Goal: Task Accomplishment & Management: Understand process/instructions

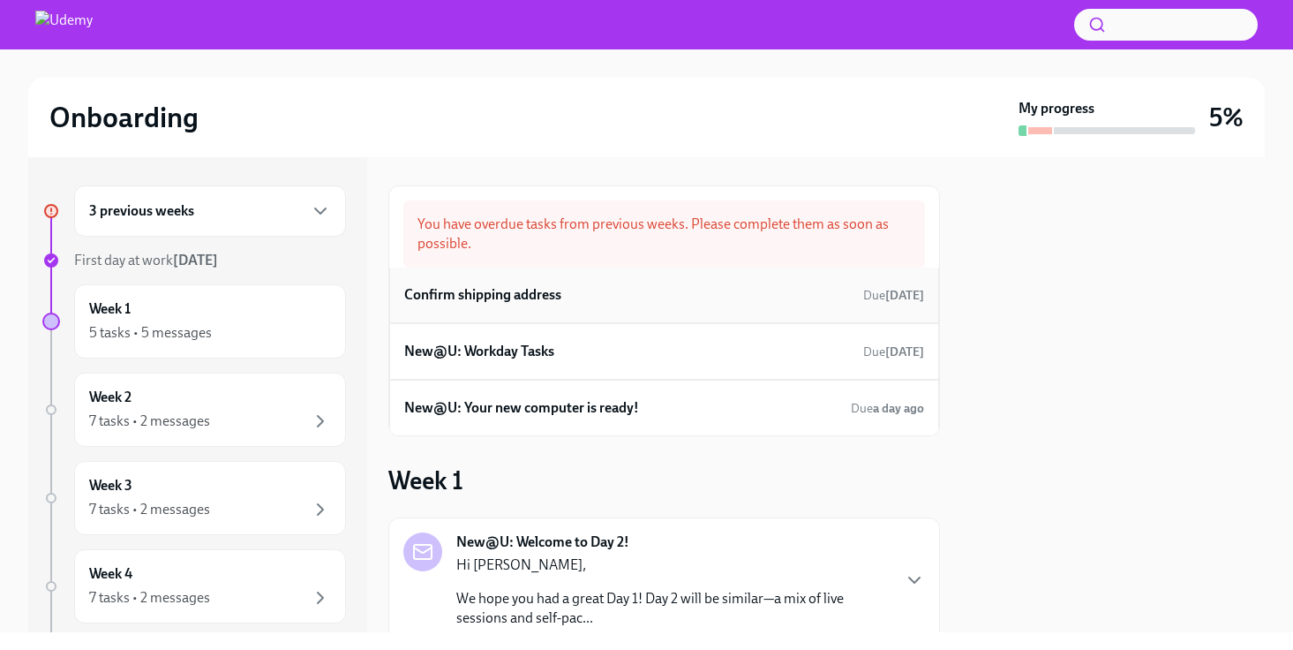
scroll to position [41, 0]
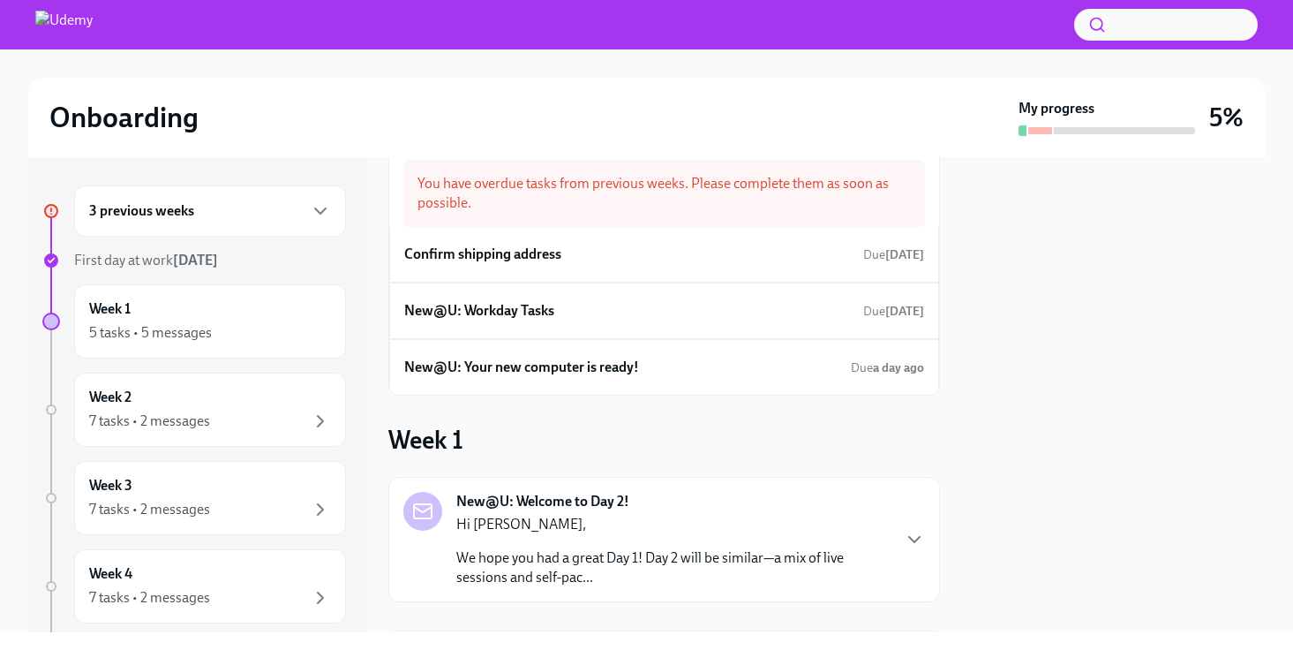
click at [300, 222] on div "3 previous weeks" at bounding box center [210, 210] width 272 height 51
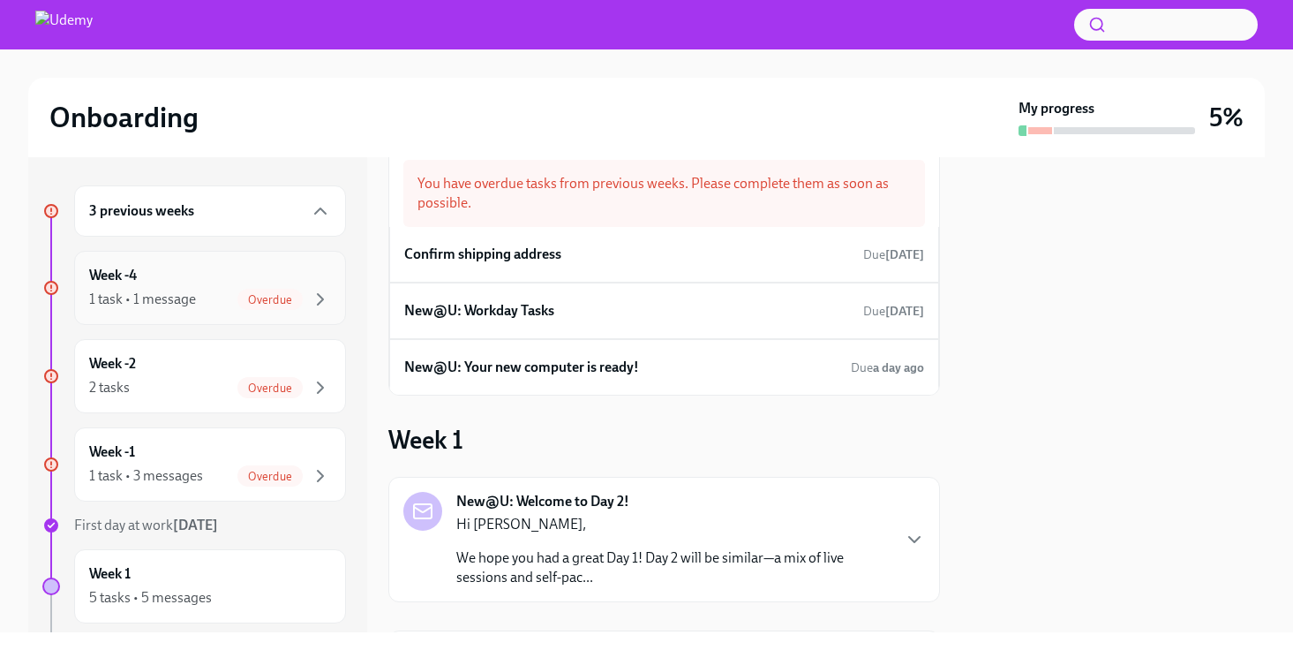
click at [222, 292] on div "1 task • 1 message Overdue" at bounding box center [210, 299] width 242 height 21
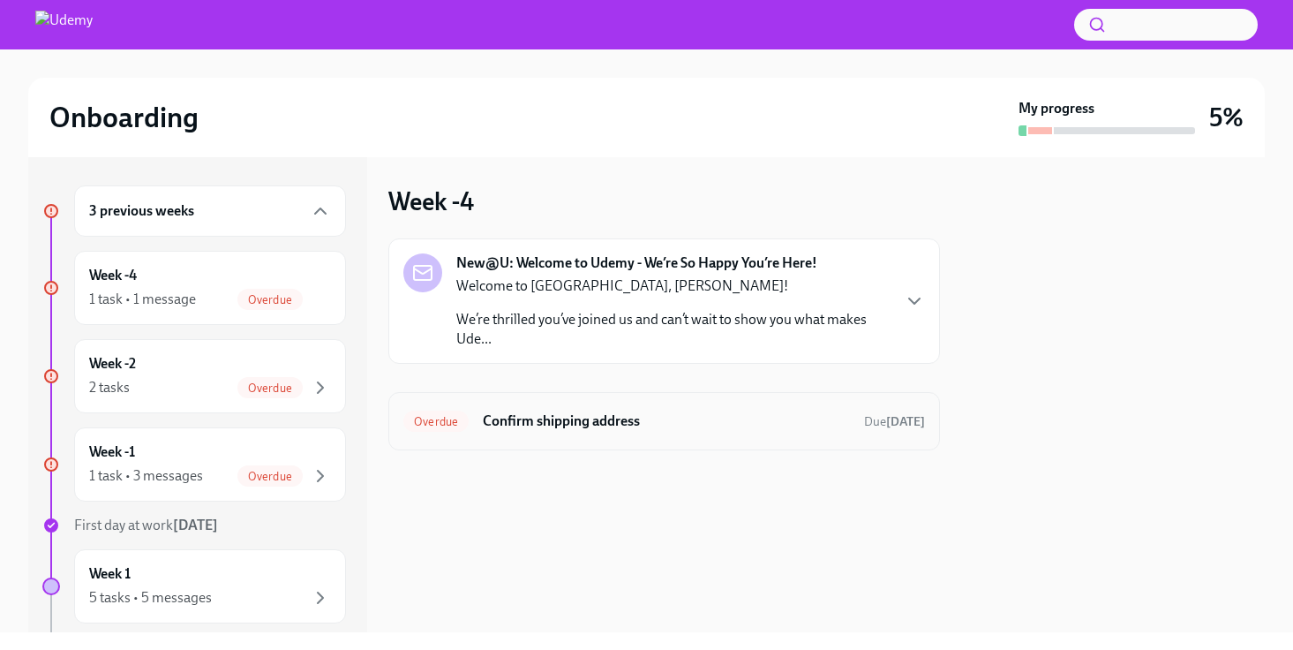
click at [544, 418] on h6 "Confirm shipping address" at bounding box center [666, 420] width 367 height 19
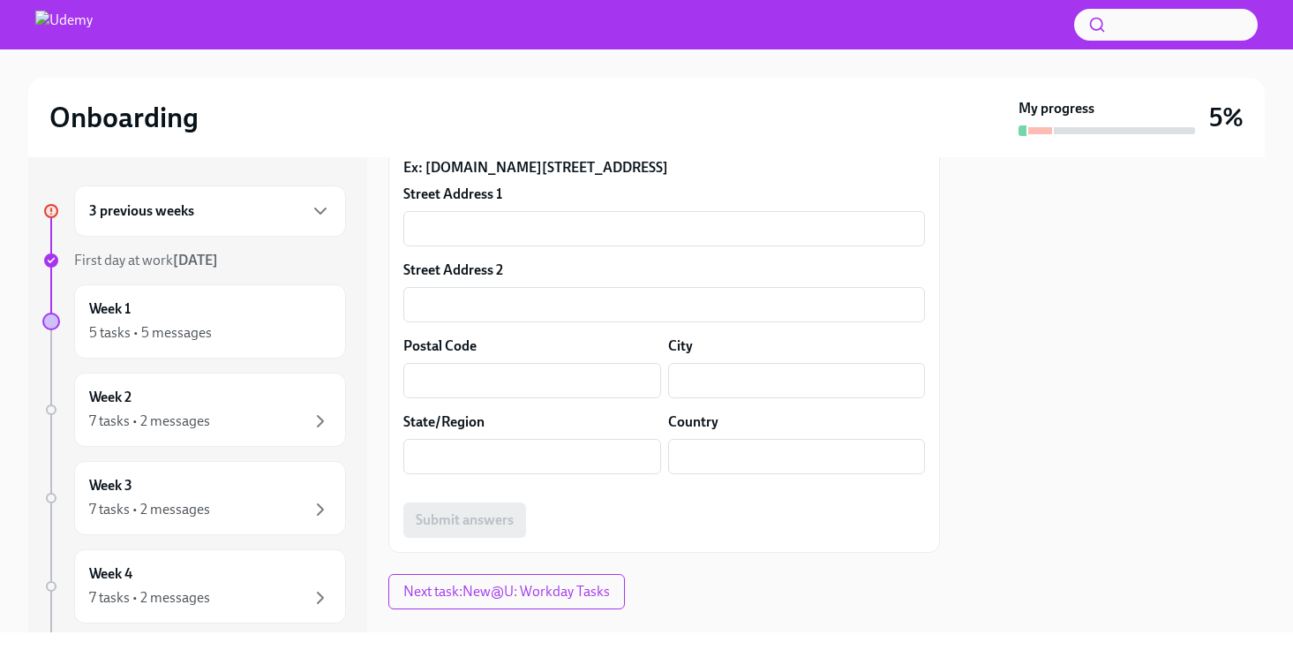
scroll to position [606, 0]
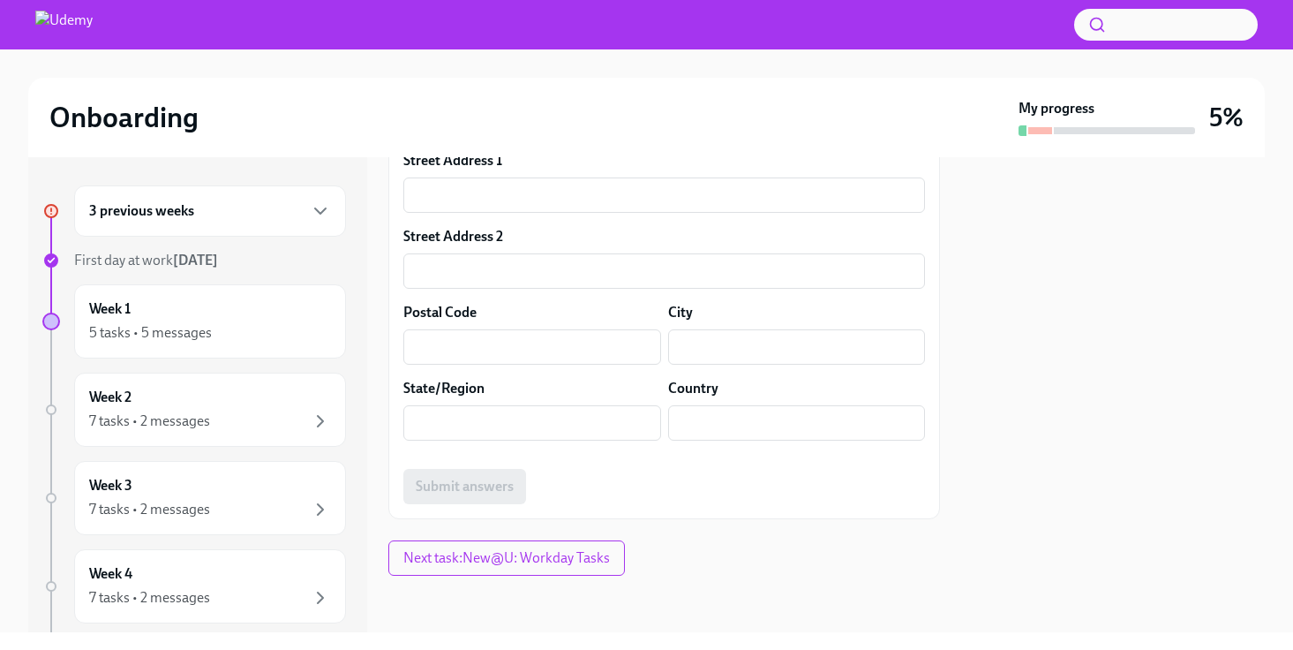
click at [266, 218] on div "3 previous weeks" at bounding box center [210, 210] width 242 height 21
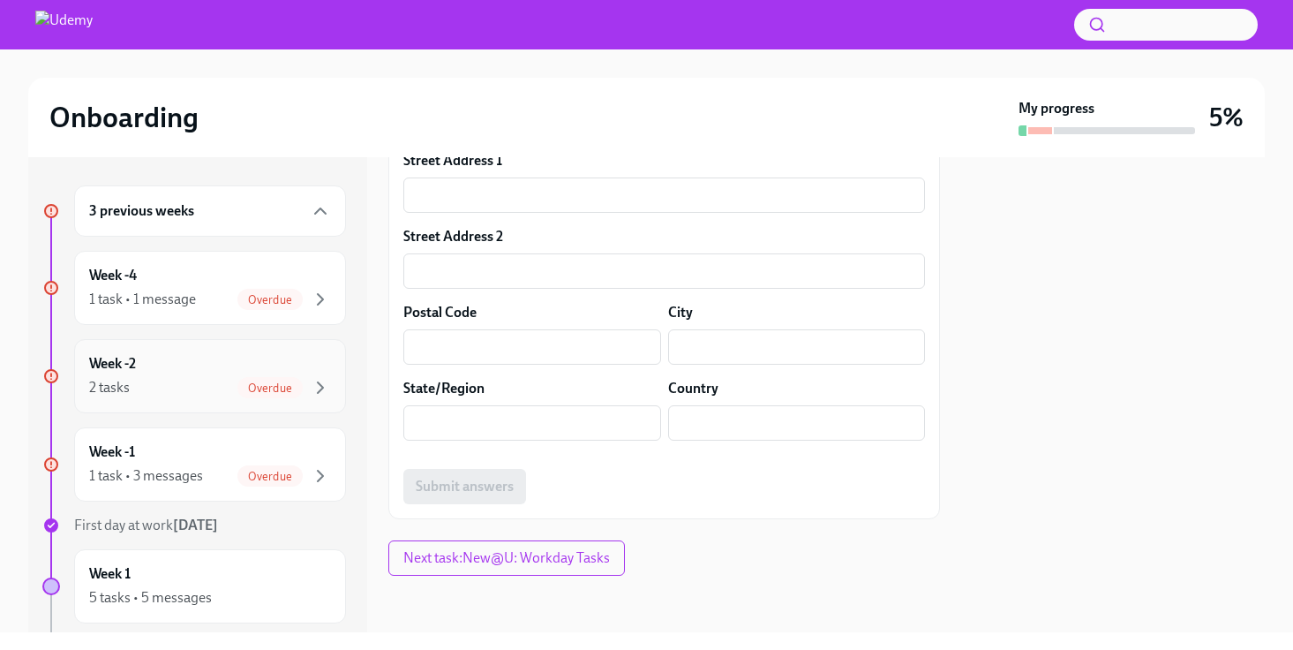
click at [206, 366] on div "Week -2 2 tasks Overdue" at bounding box center [210, 376] width 242 height 44
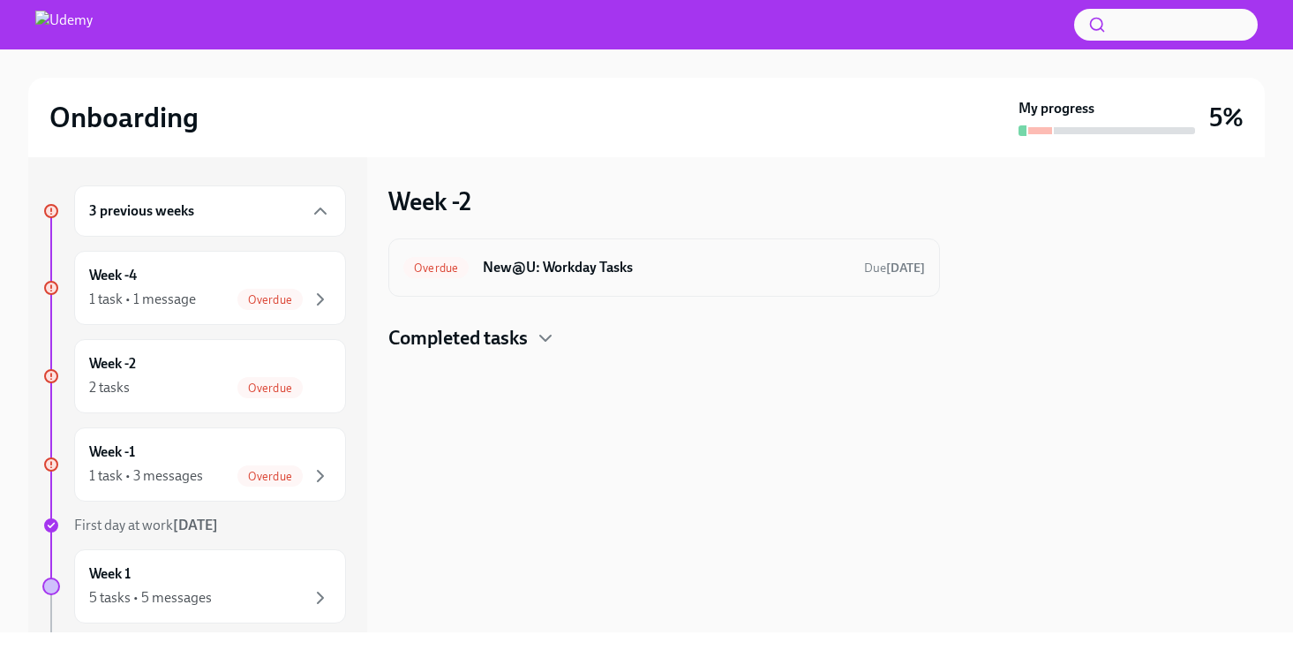
click at [533, 260] on h6 "New@U: Workday Tasks" at bounding box center [666, 267] width 367 height 19
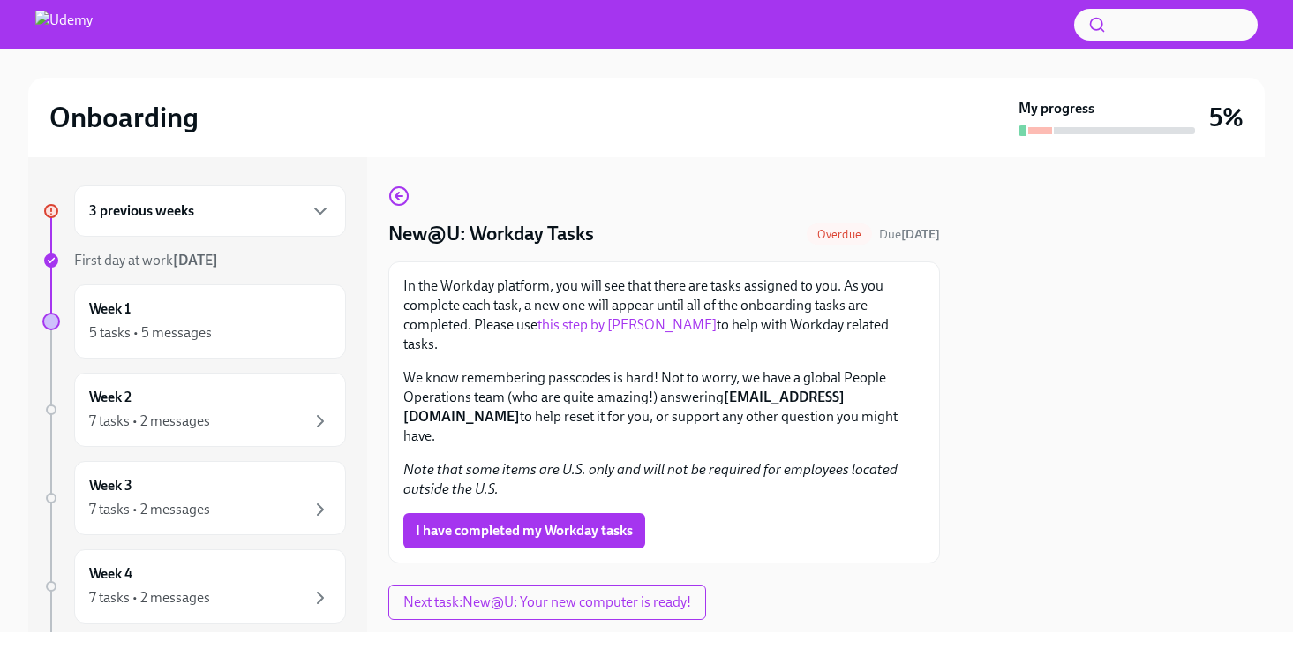
scroll to position [5, 0]
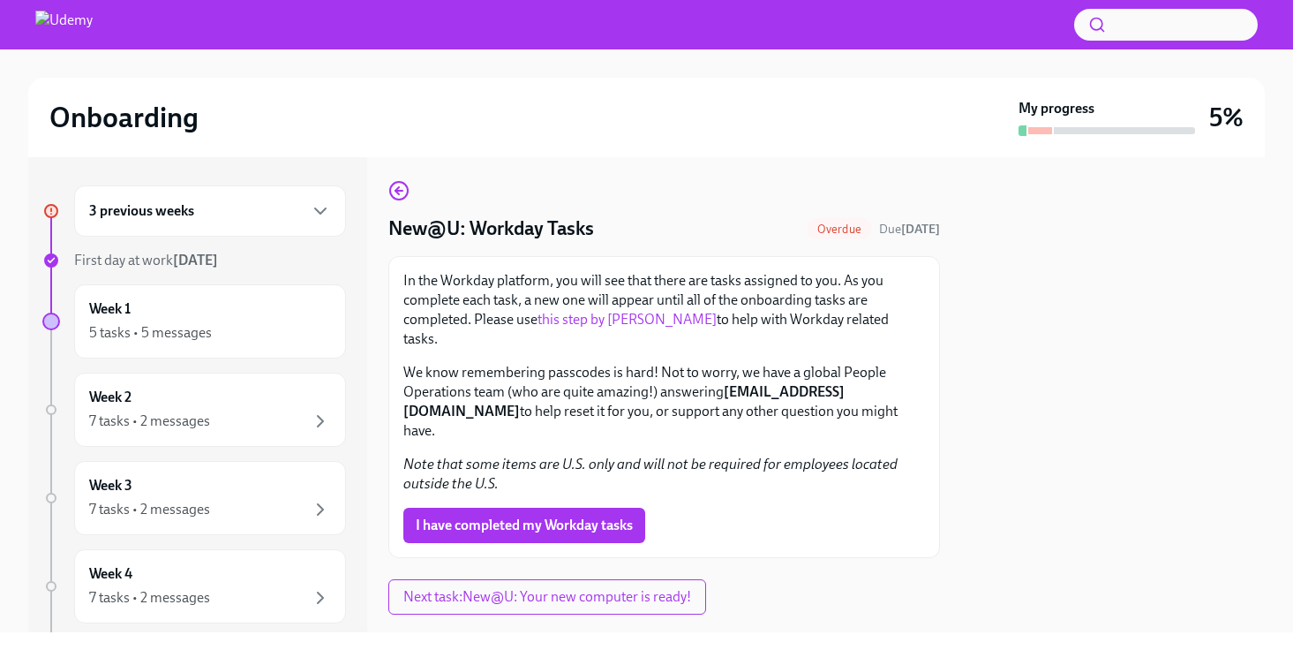
click at [270, 211] on div "3 previous weeks" at bounding box center [210, 210] width 242 height 21
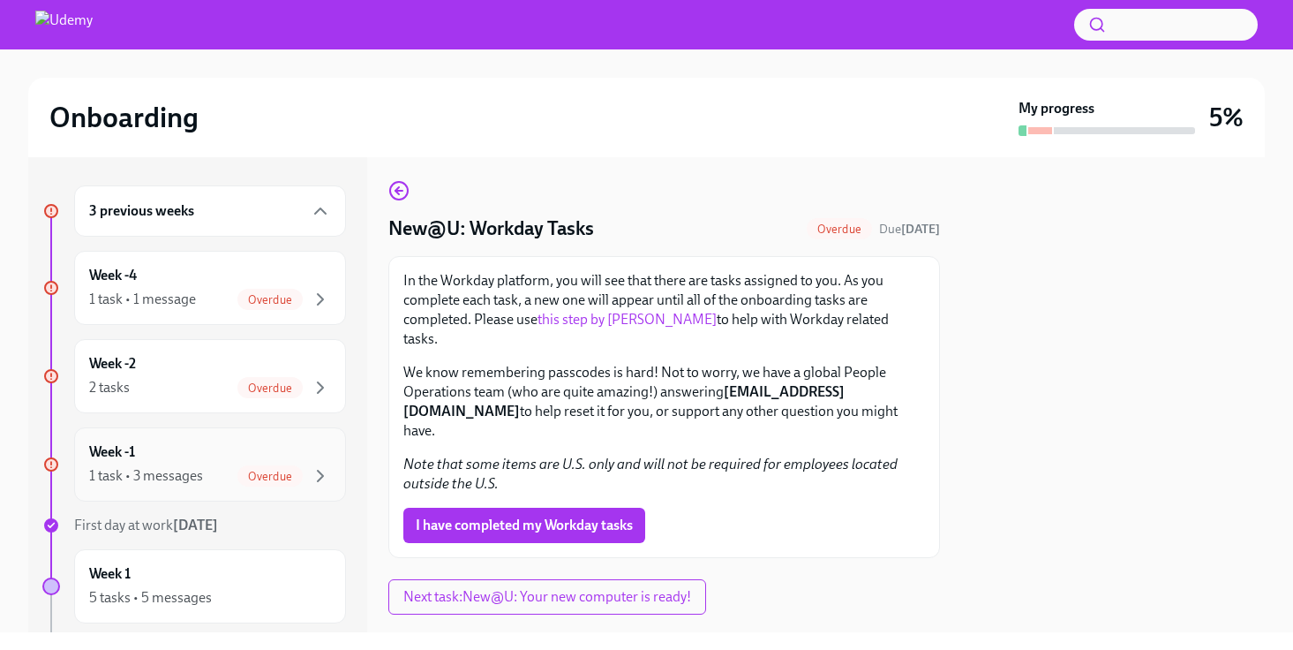
click at [209, 455] on div "Week -1 1 task • 3 messages Overdue" at bounding box center [210, 464] width 242 height 44
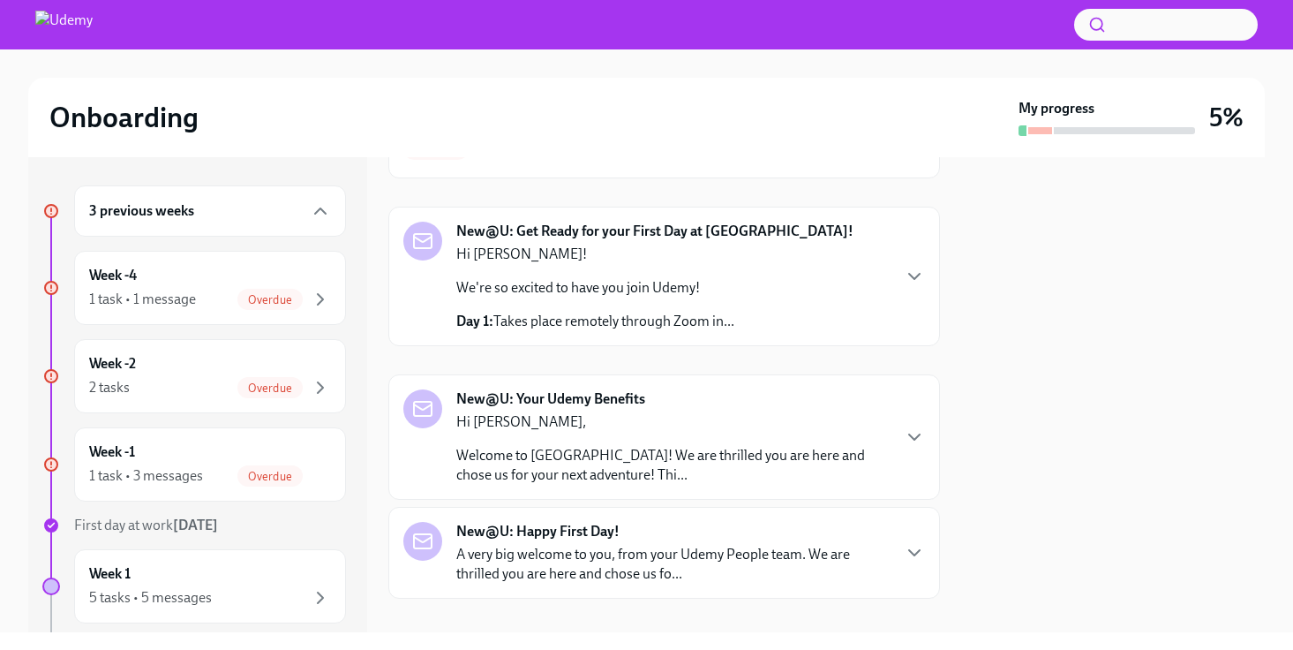
scroll to position [125, 0]
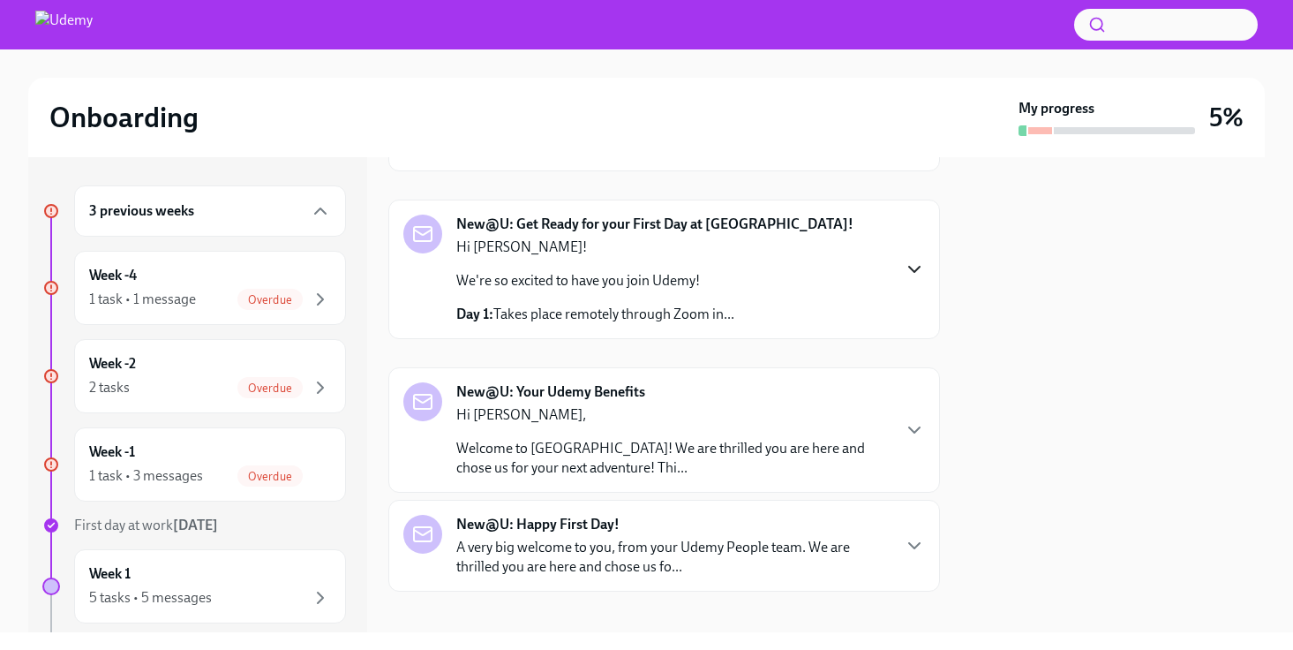
click at [921, 268] on icon "button" at bounding box center [914, 269] width 21 height 21
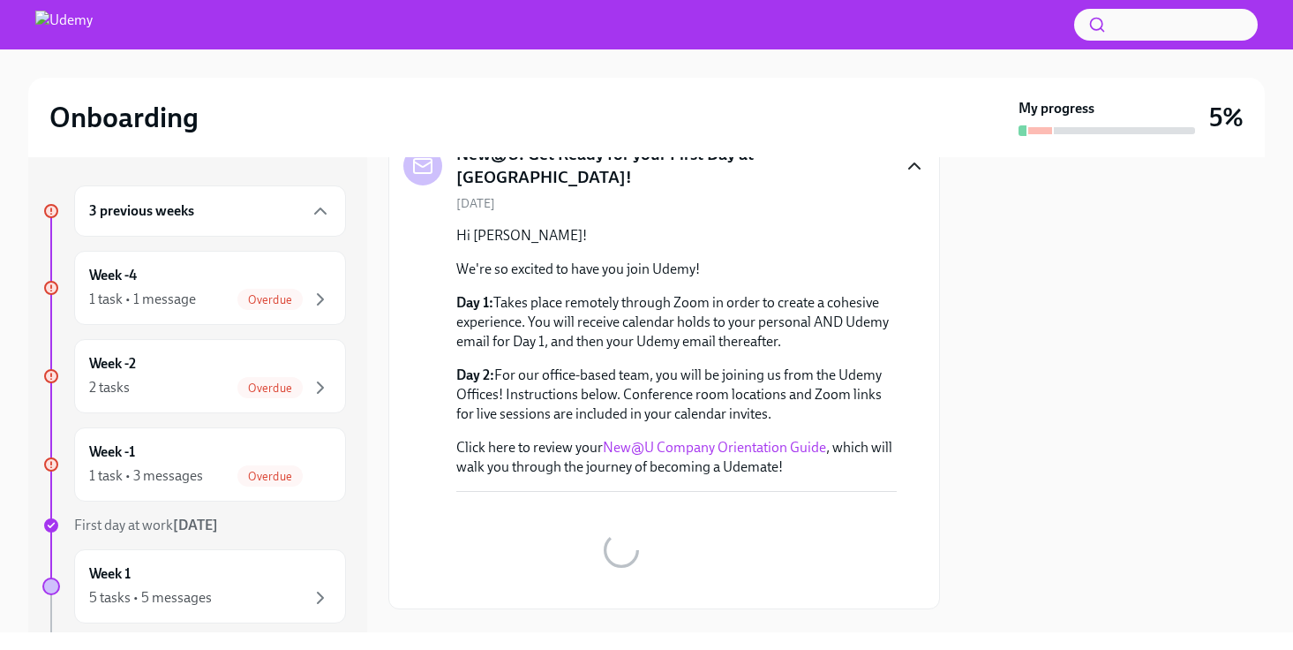
scroll to position [254, 0]
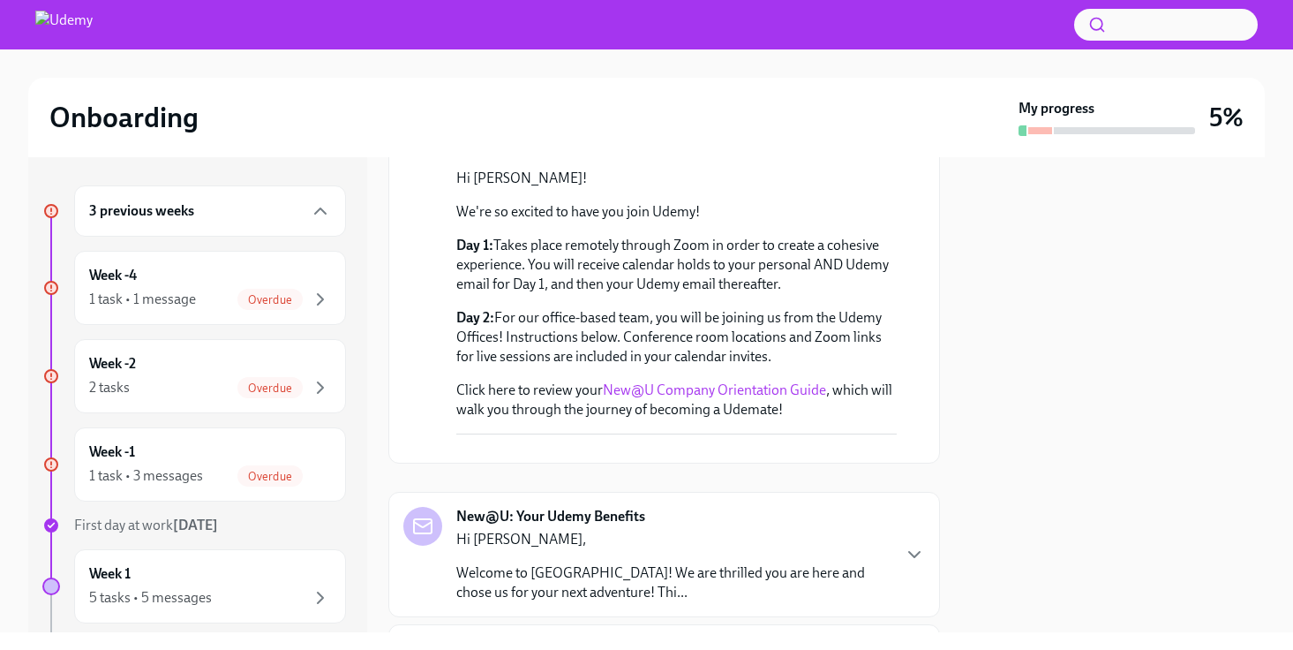
click at [735, 381] on link "New@U Company Orientation Guide" at bounding box center [714, 389] width 223 height 17
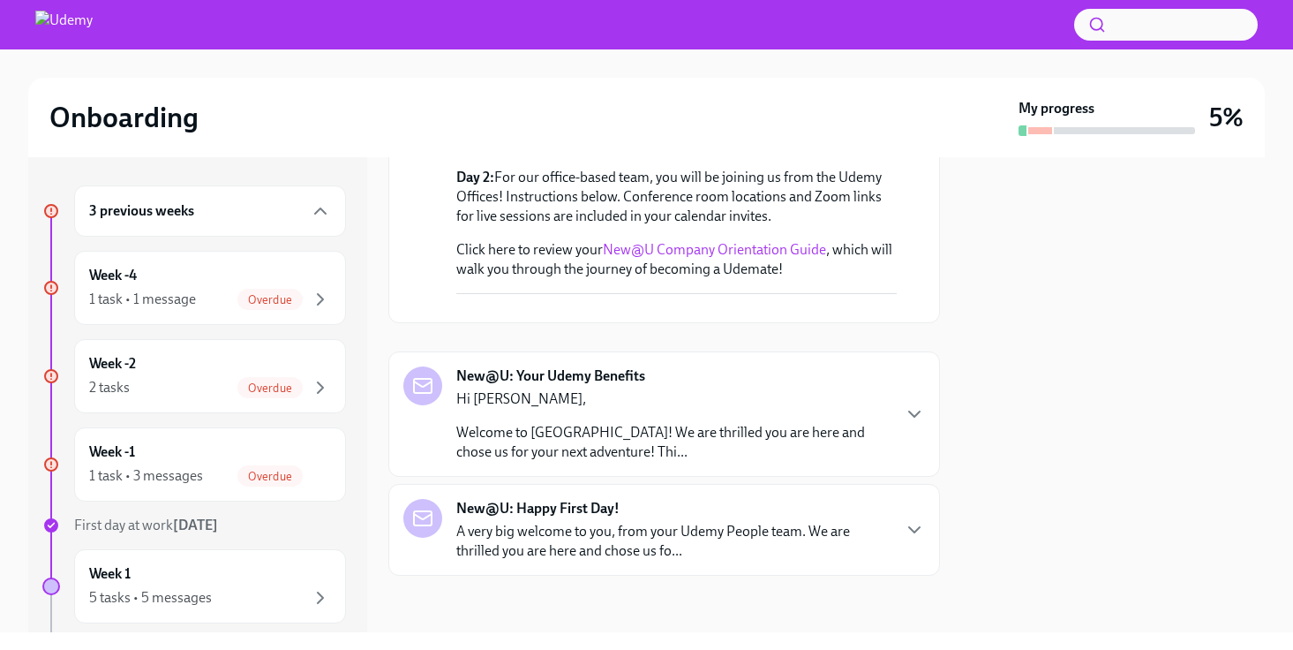
scroll to position [574, 0]
click at [913, 408] on icon "button" at bounding box center [914, 413] width 21 height 21
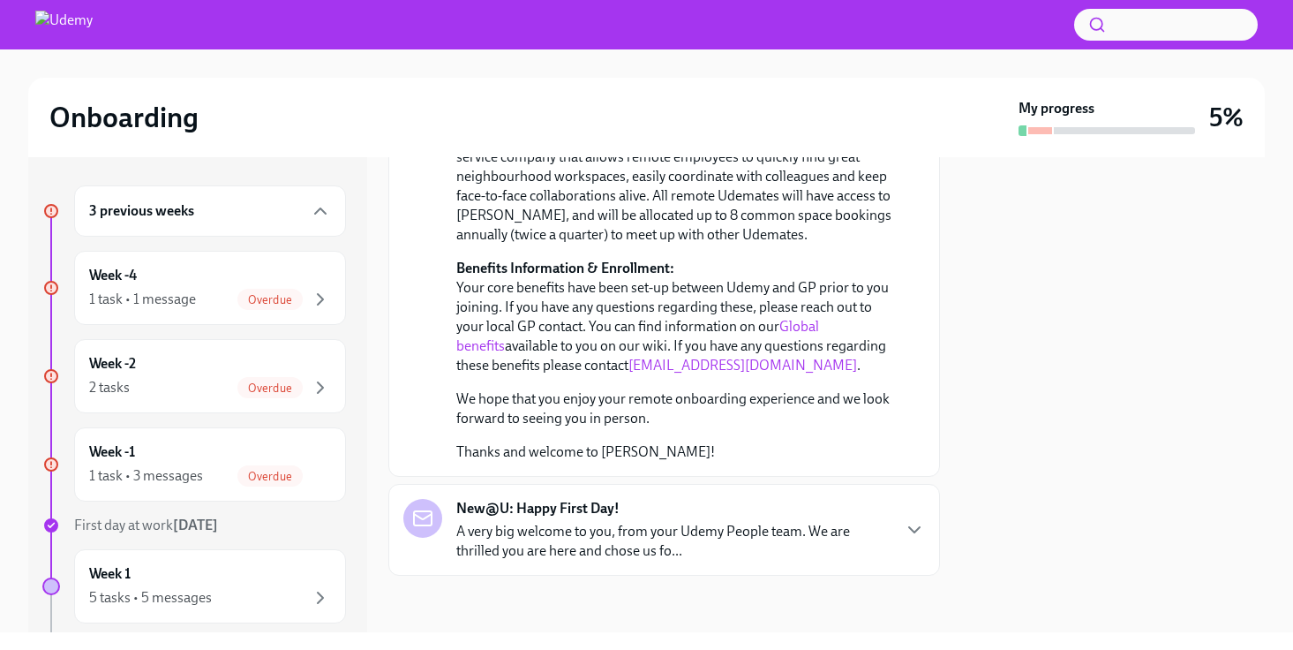
scroll to position [1290, 0]
click at [809, 510] on div "New@U: Happy First Day! A very big welcome to you, from your Udemy People team.…" at bounding box center [672, 530] width 433 height 62
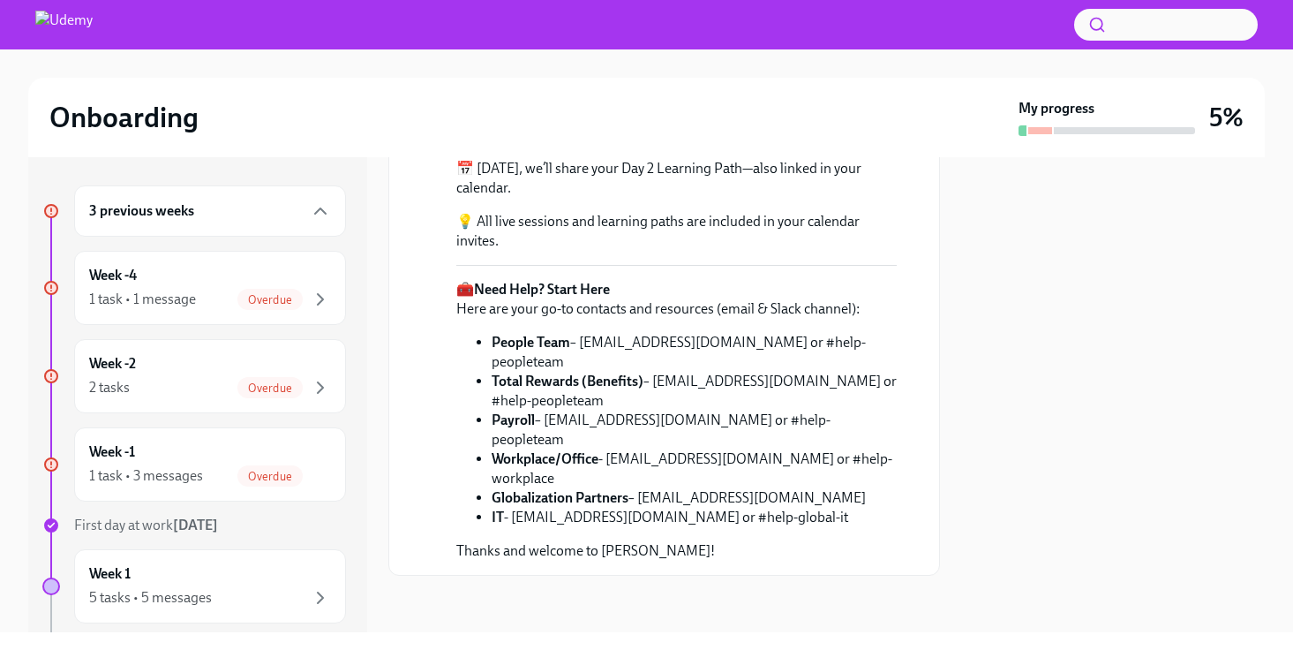
scroll to position [2174, 0]
click at [321, 285] on div "Week -4 1 task • 1 message Overdue" at bounding box center [210, 288] width 242 height 44
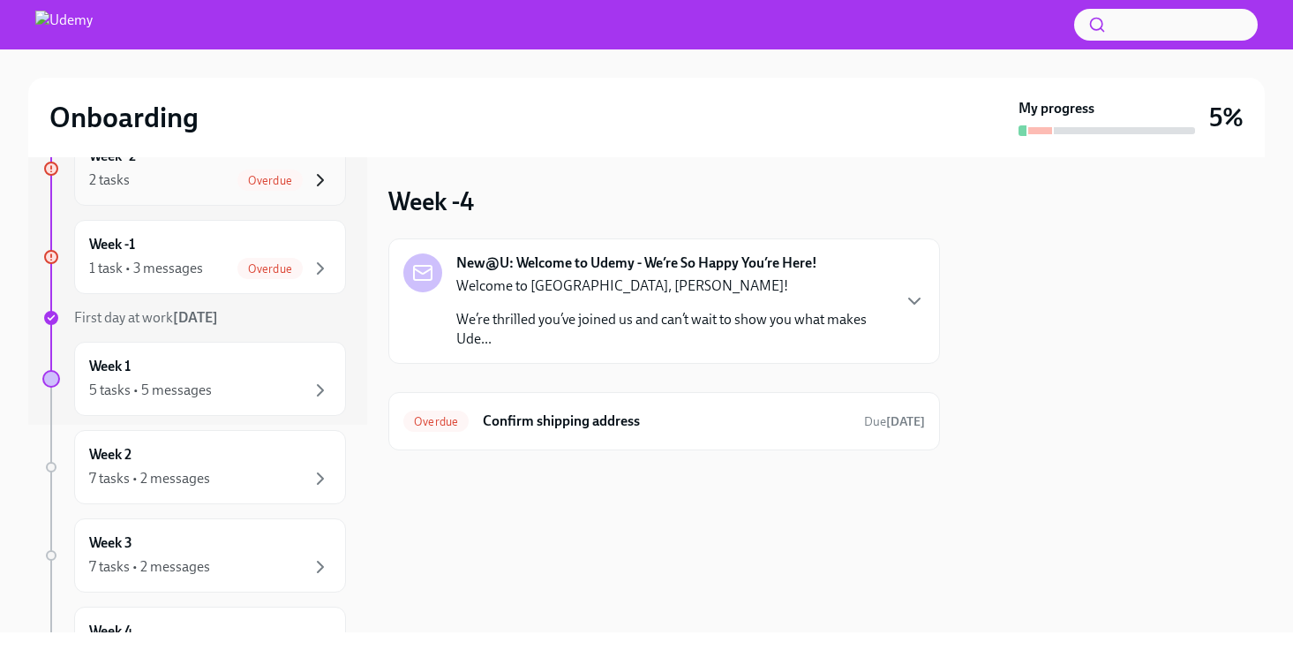
scroll to position [236, 0]
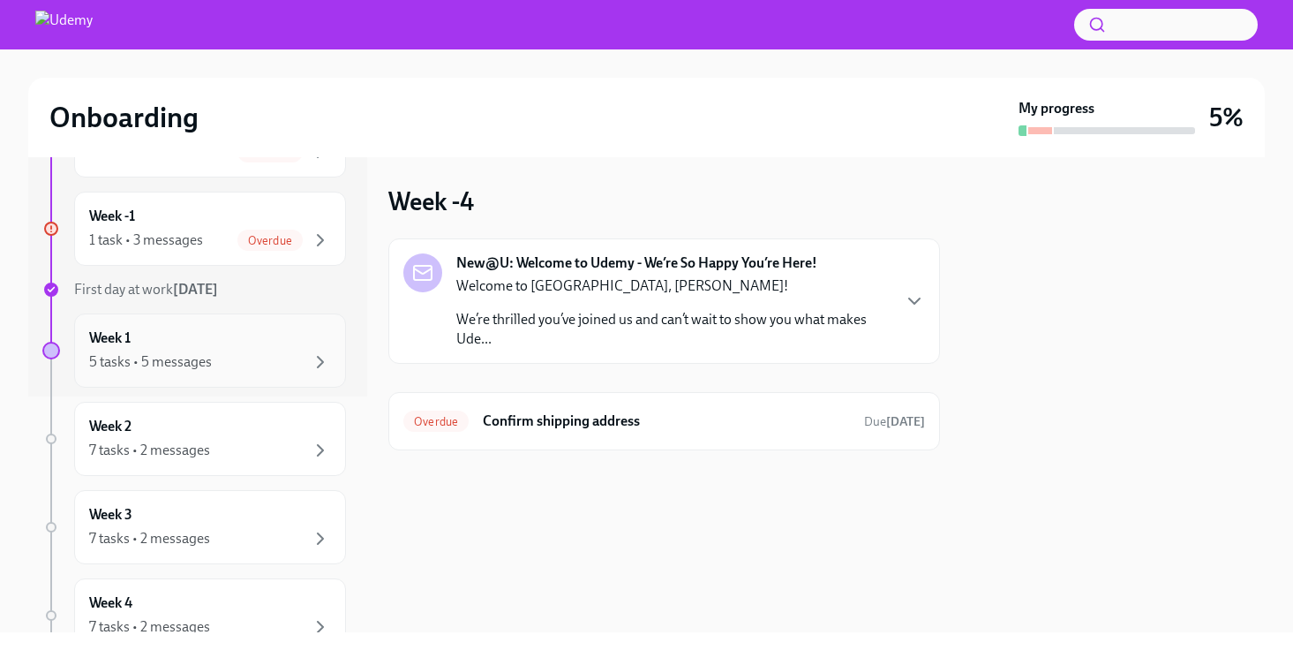
click at [278, 366] on div "5 tasks • 5 messages" at bounding box center [210, 361] width 242 height 21
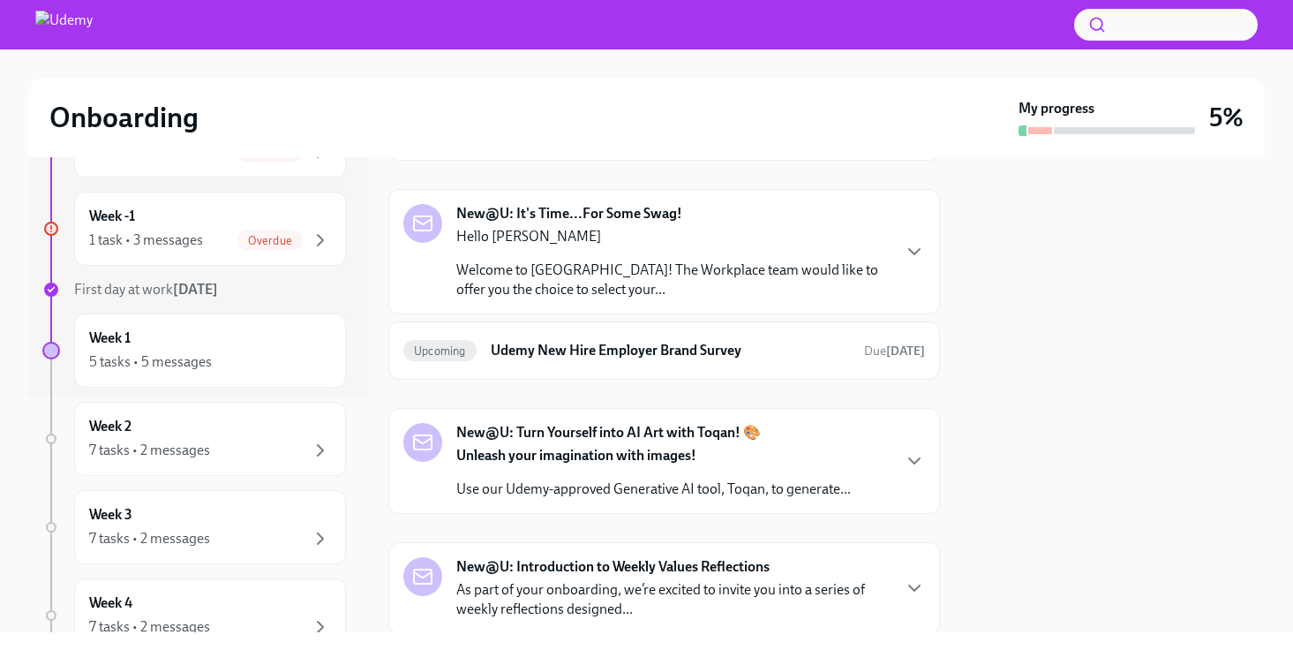
scroll to position [457, 0]
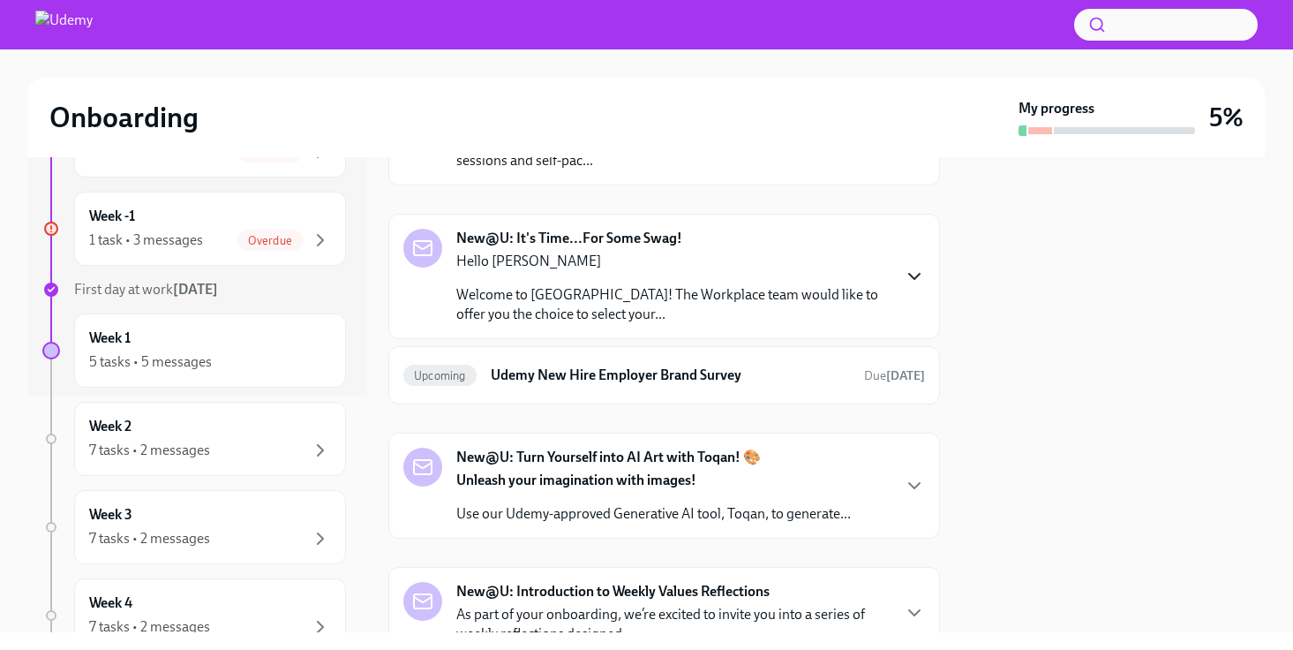
click at [908, 275] on icon "button" at bounding box center [914, 276] width 21 height 21
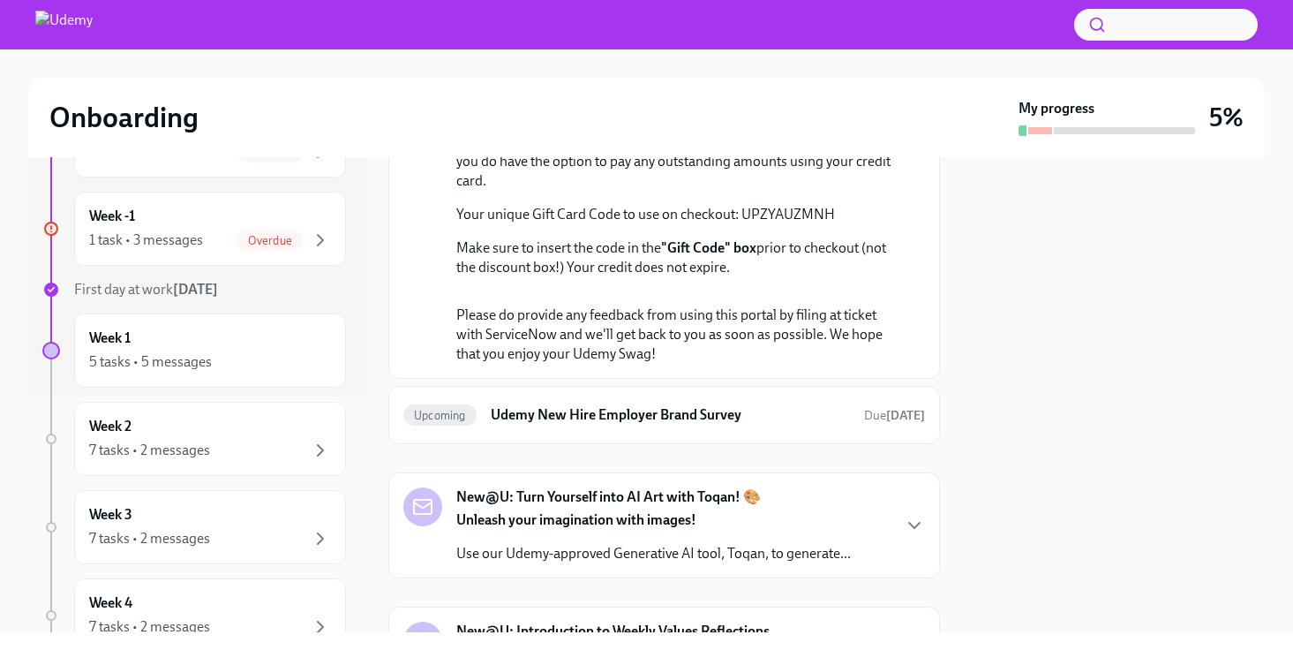
scroll to position [772, 0]
click at [486, 148] on link "the swag portal." at bounding box center [534, 140] width 96 height 17
click at [743, 222] on p "Your unique Gift Card Code to use on checkout: UPZYAUZMNH" at bounding box center [676, 212] width 441 height 19
drag, startPoint x: 743, startPoint y: 319, endPoint x: 756, endPoint y: 319, distance: 12.4
click at [756, 222] on p "Your unique Gift Card Code to use on checkout: UPZYAUZMNH" at bounding box center [676, 212] width 441 height 19
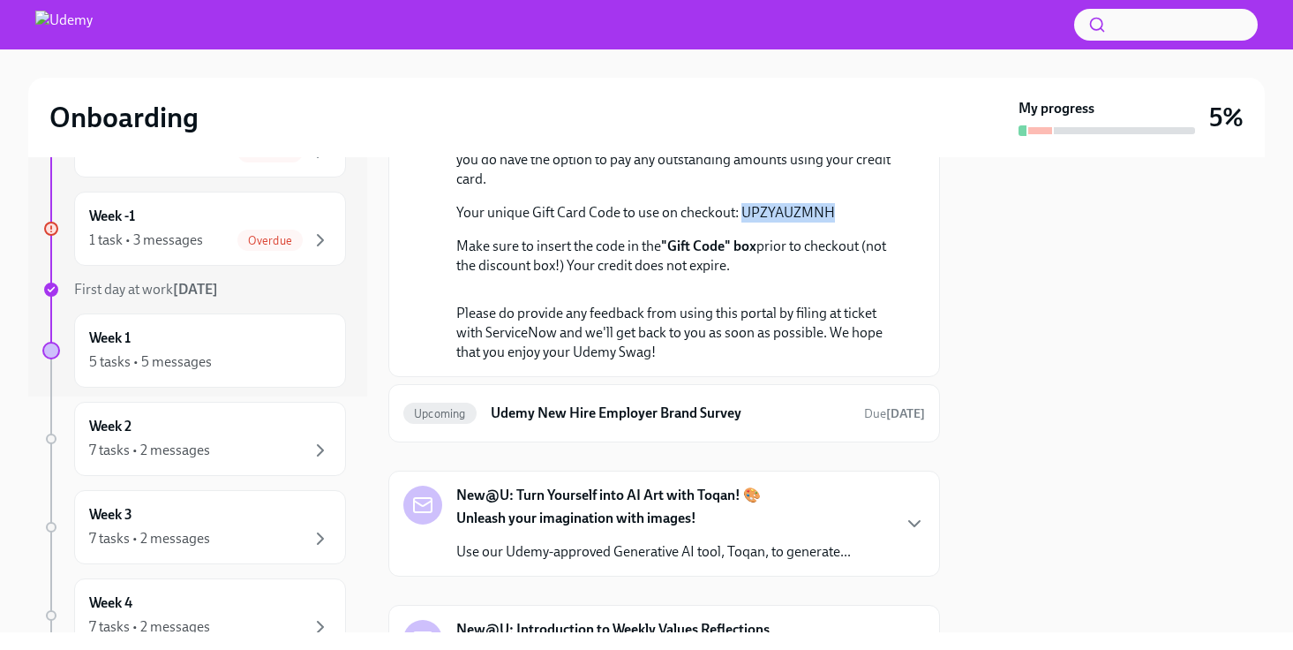
copy p "UPZYAUZMNH"
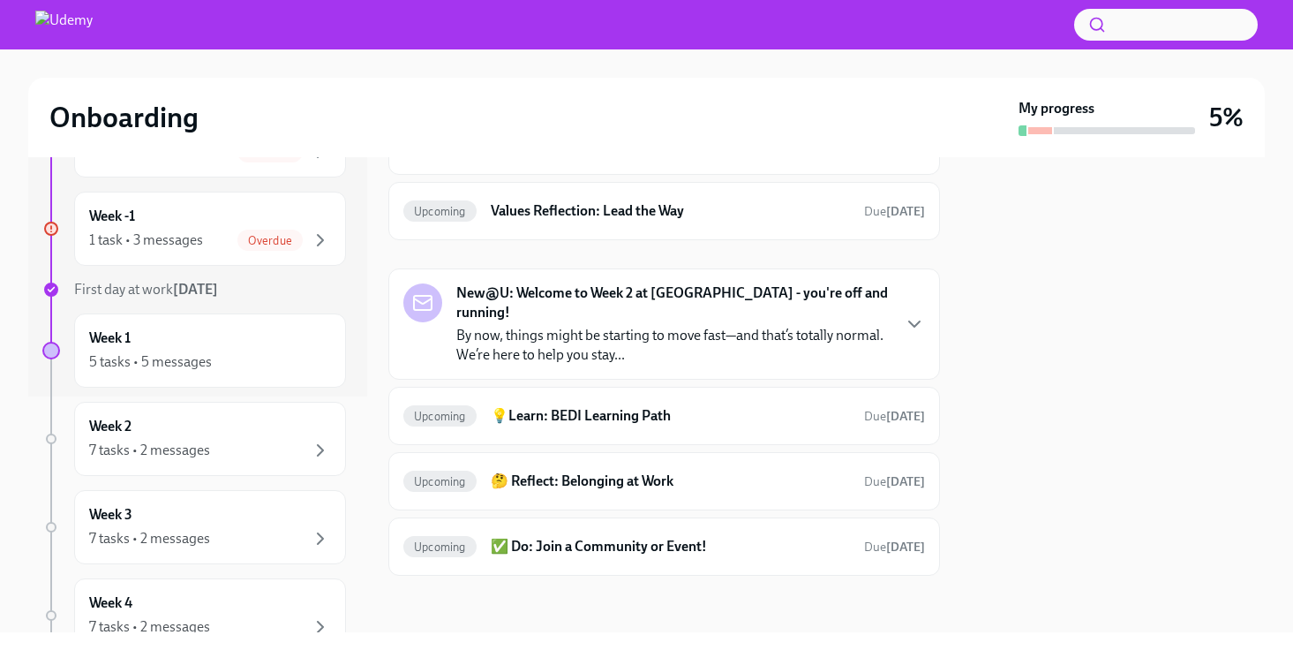
scroll to position [1349, 0]
click at [910, 12] on icon "button" at bounding box center [914, 1] width 21 height 21
